Goal: Task Accomplishment & Management: Use online tool/utility

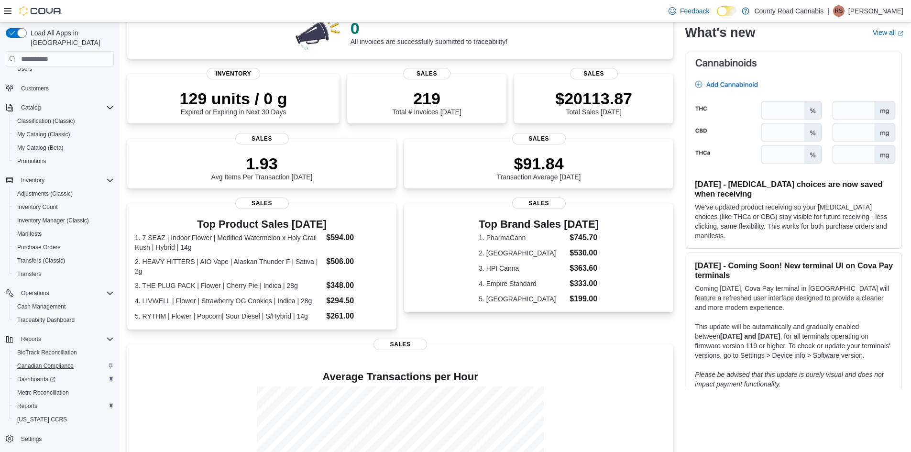
scroll to position [143, 0]
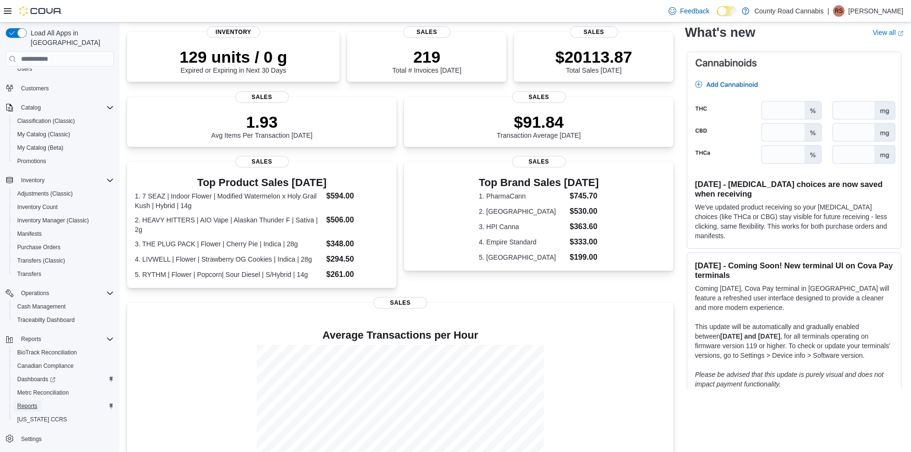
click at [30, 402] on span "Reports" at bounding box center [27, 406] width 20 height 8
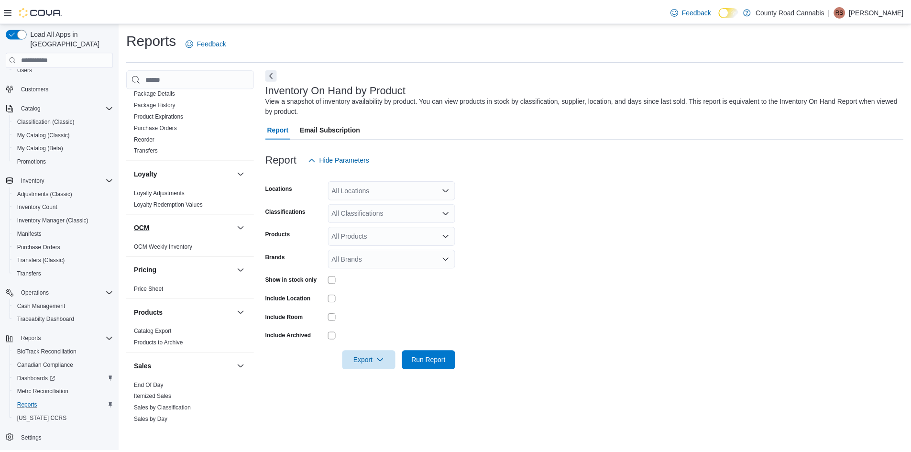
scroll to position [430, 0]
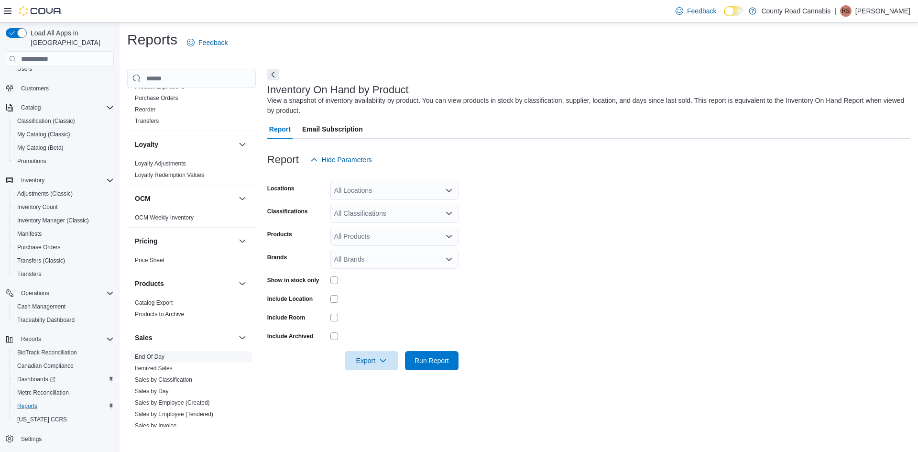
drag, startPoint x: 151, startPoint y: 355, endPoint x: 157, endPoint y: 353, distance: 6.0
click at [152, 355] on link "End Of Day" at bounding box center [150, 356] width 30 height 7
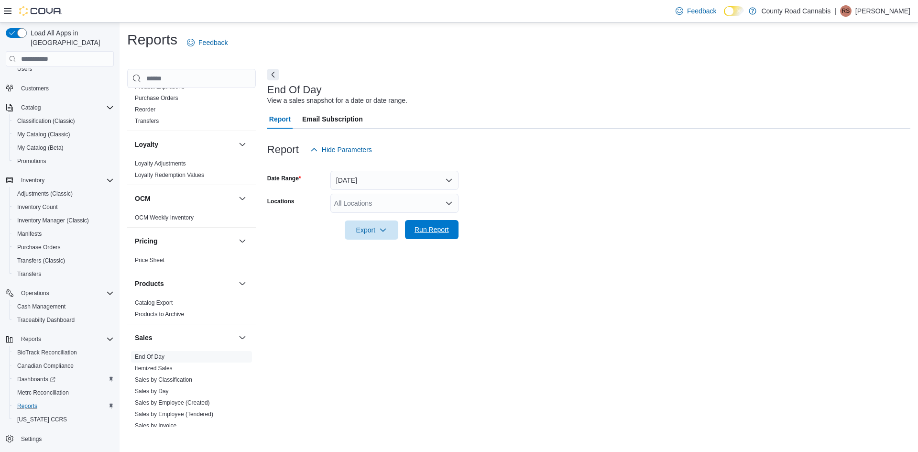
click at [437, 232] on span "Run Report" at bounding box center [432, 230] width 34 height 10
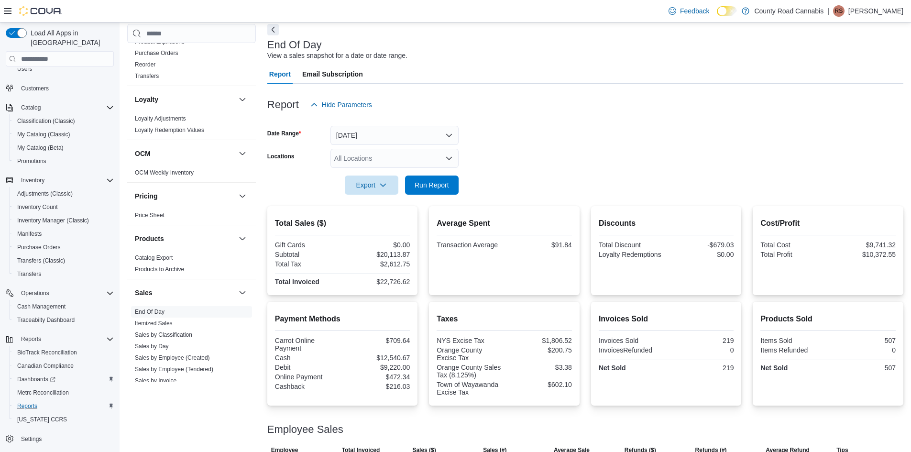
scroll to position [96, 0]
